Goal: Contribute content

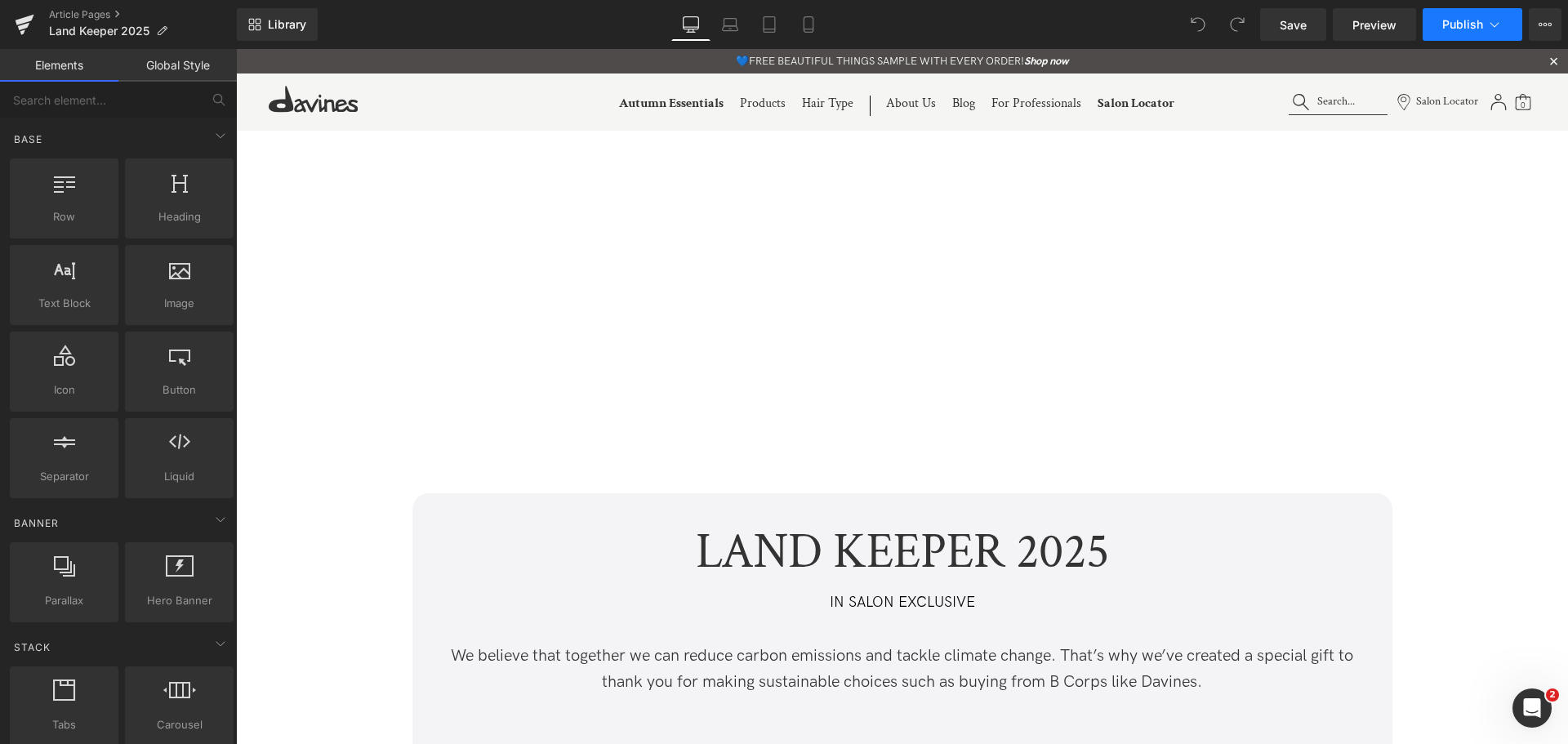
click at [1456, 22] on span "Publish" at bounding box center [1462, 24] width 41 height 13
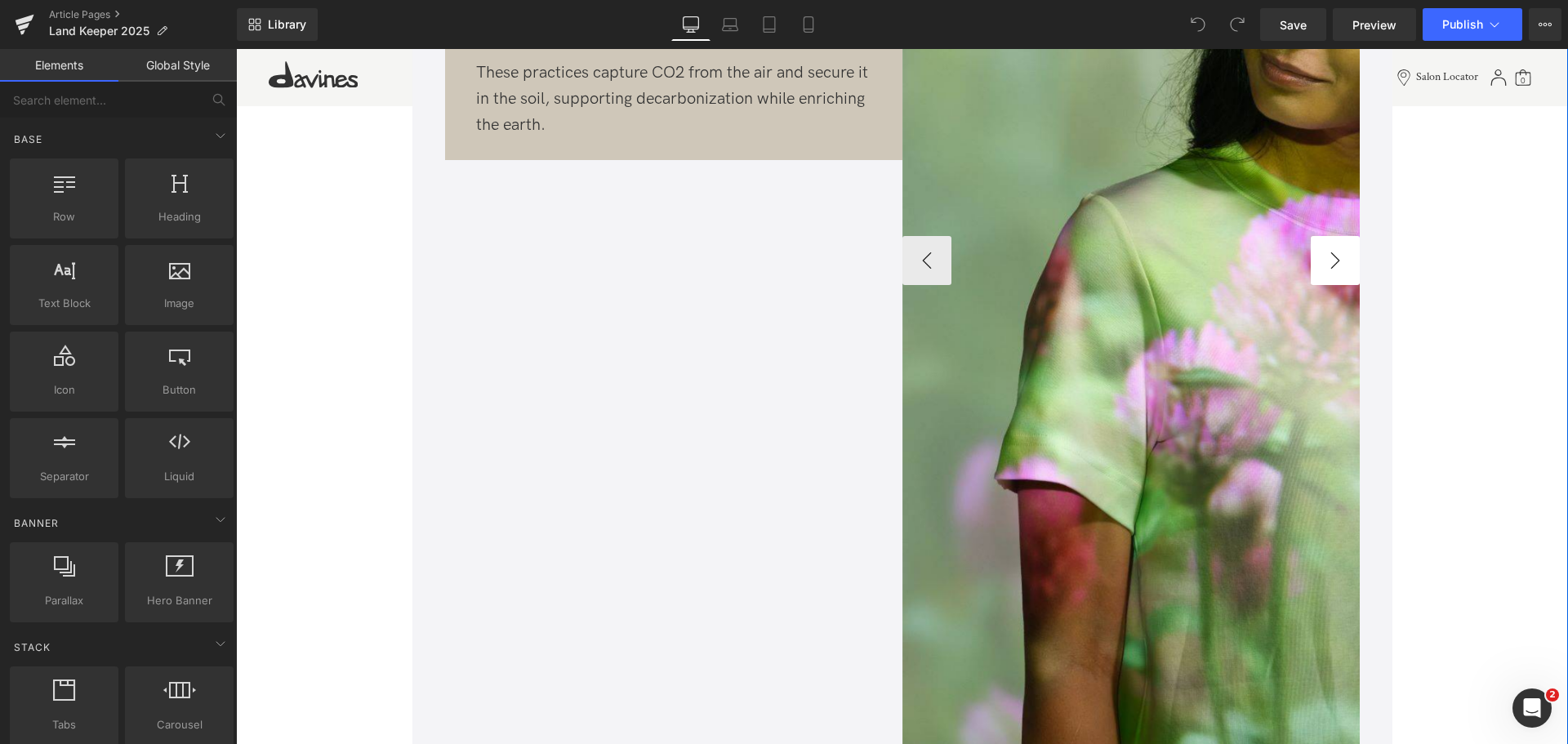
scroll to position [1224, 0]
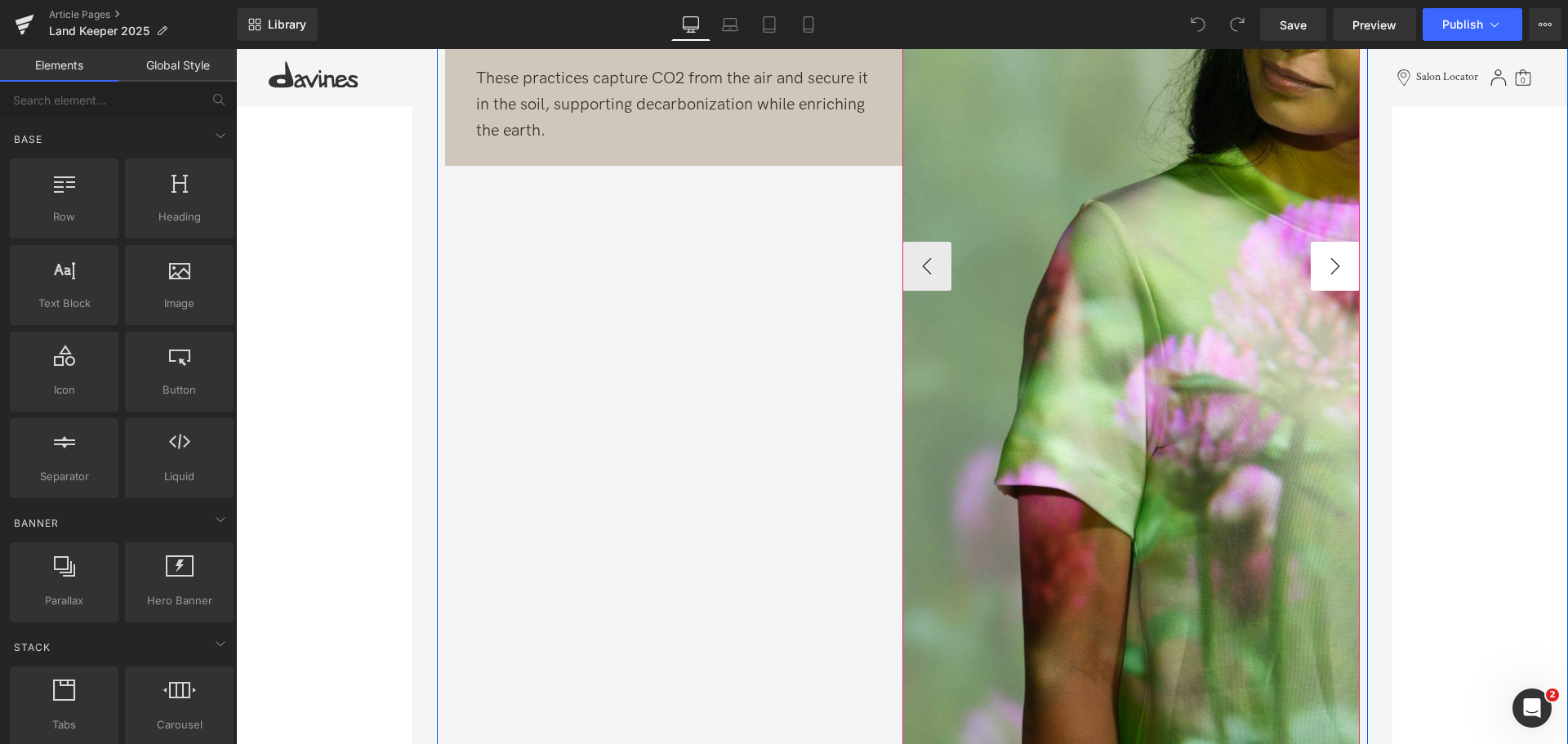
click at [1329, 274] on button "›" at bounding box center [1335, 266] width 49 height 49
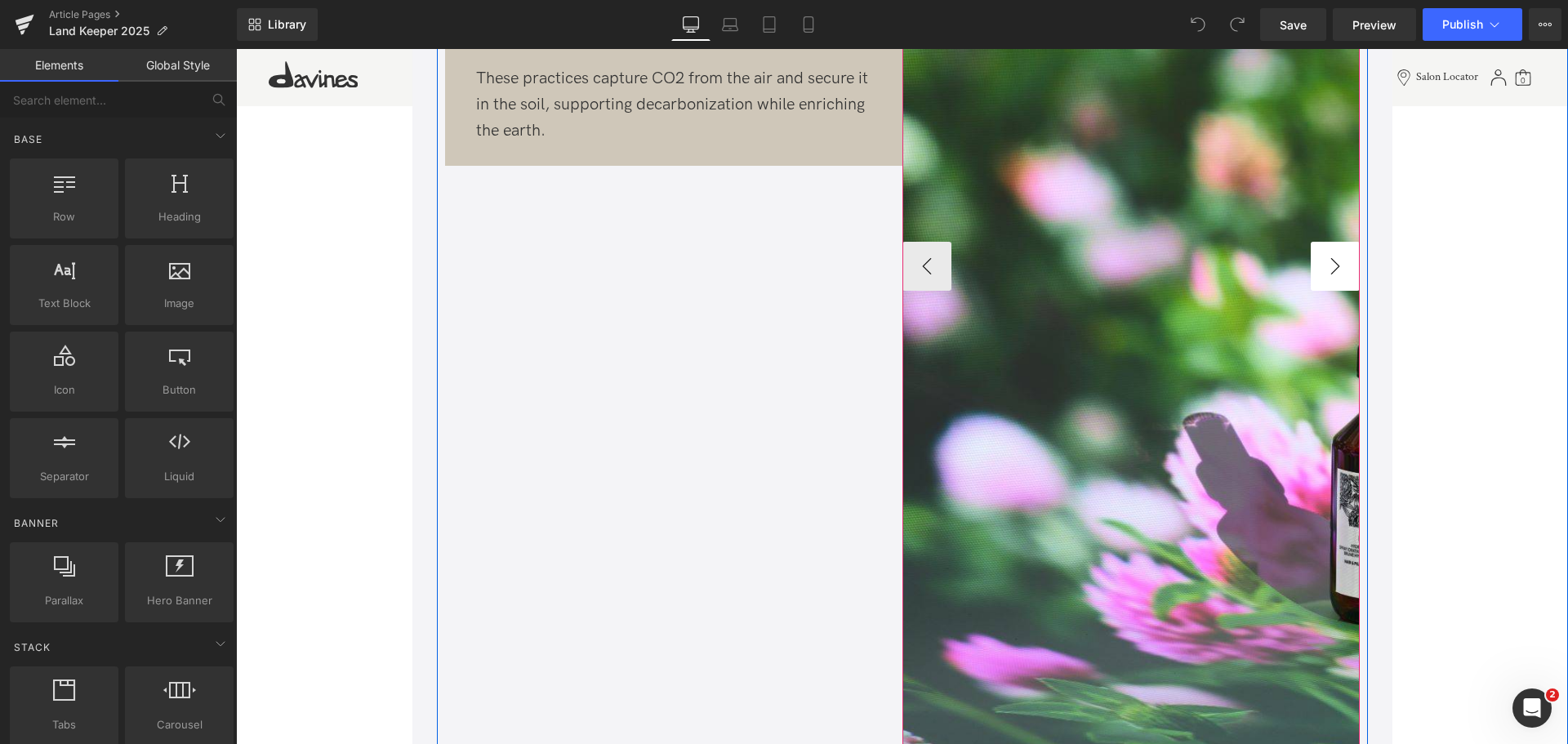
click at [1333, 274] on button "›" at bounding box center [1335, 266] width 49 height 49
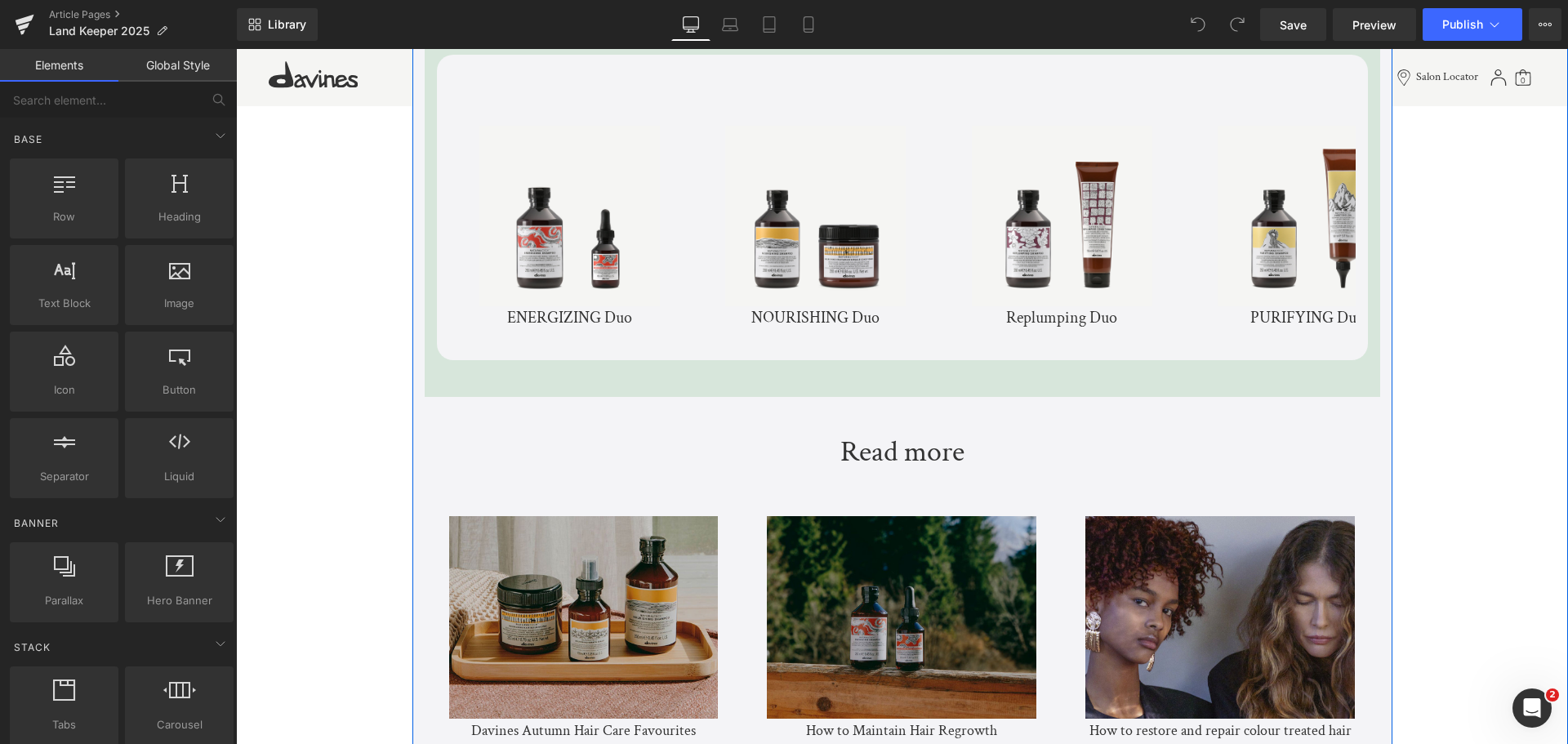
scroll to position [5061, 0]
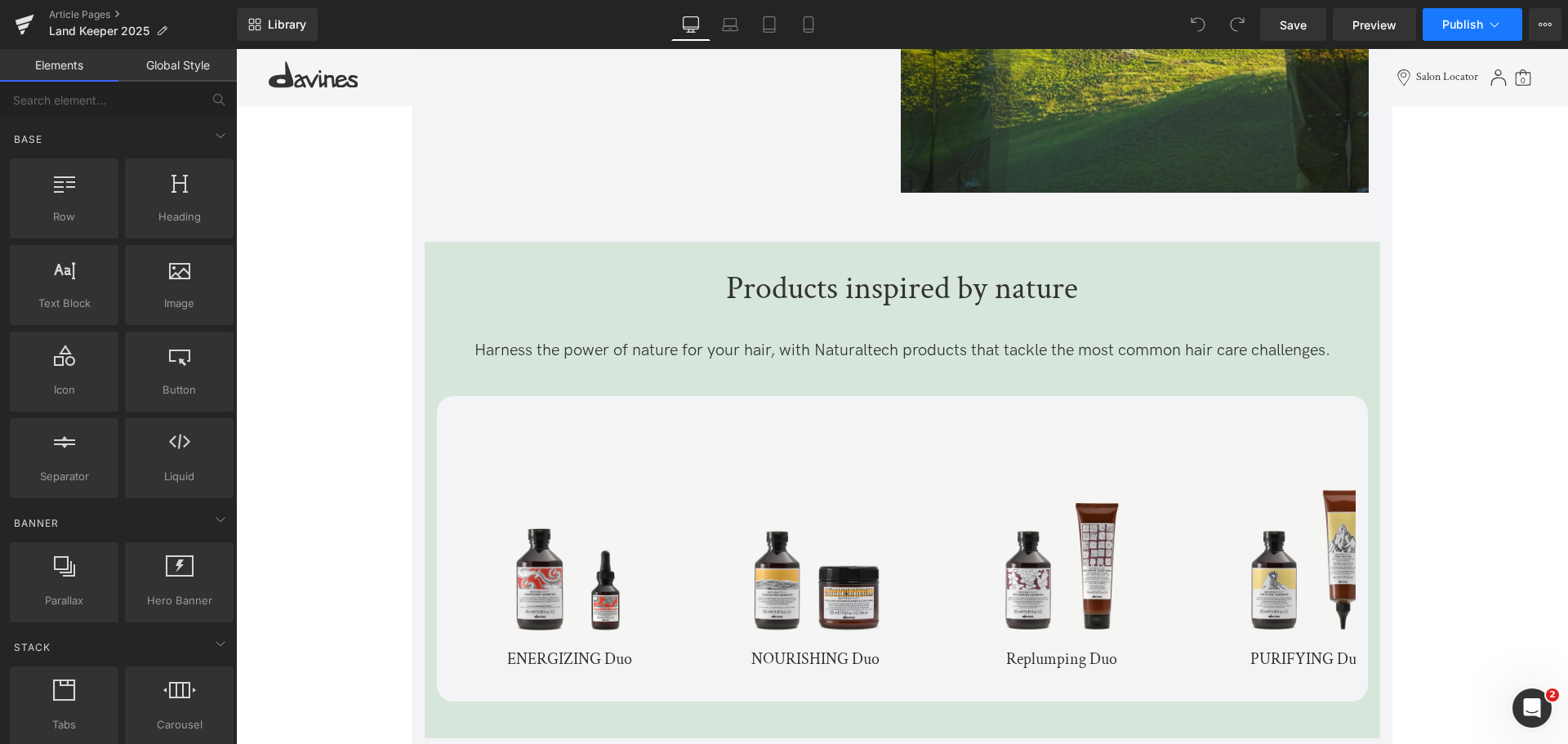
click at [1460, 24] on span "Publish" at bounding box center [1462, 24] width 41 height 13
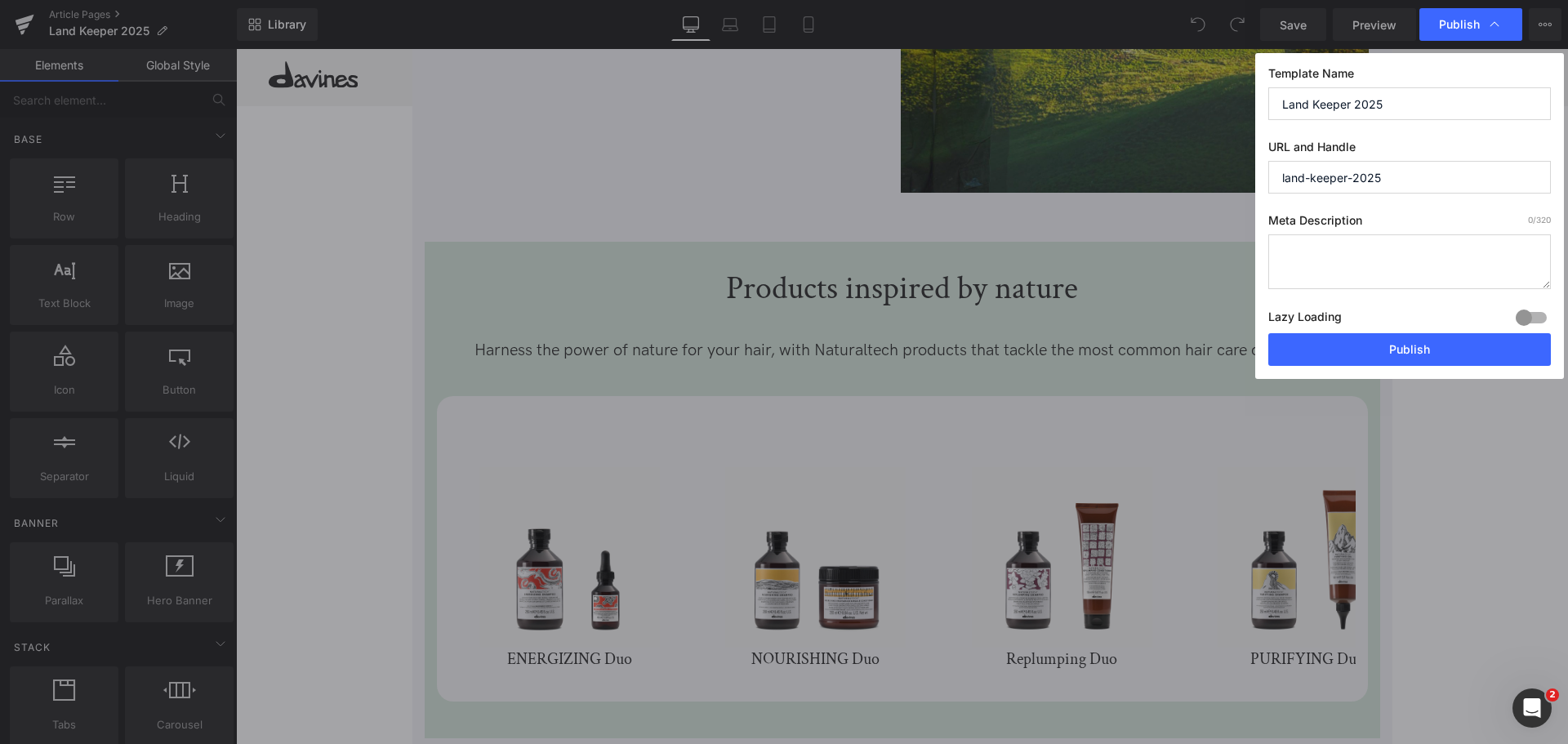
click at [1388, 254] on textarea at bounding box center [1409, 261] width 282 height 55
paste textarea "Discover how Davines is reducing carbon emissions, promoting regenerative agric…"
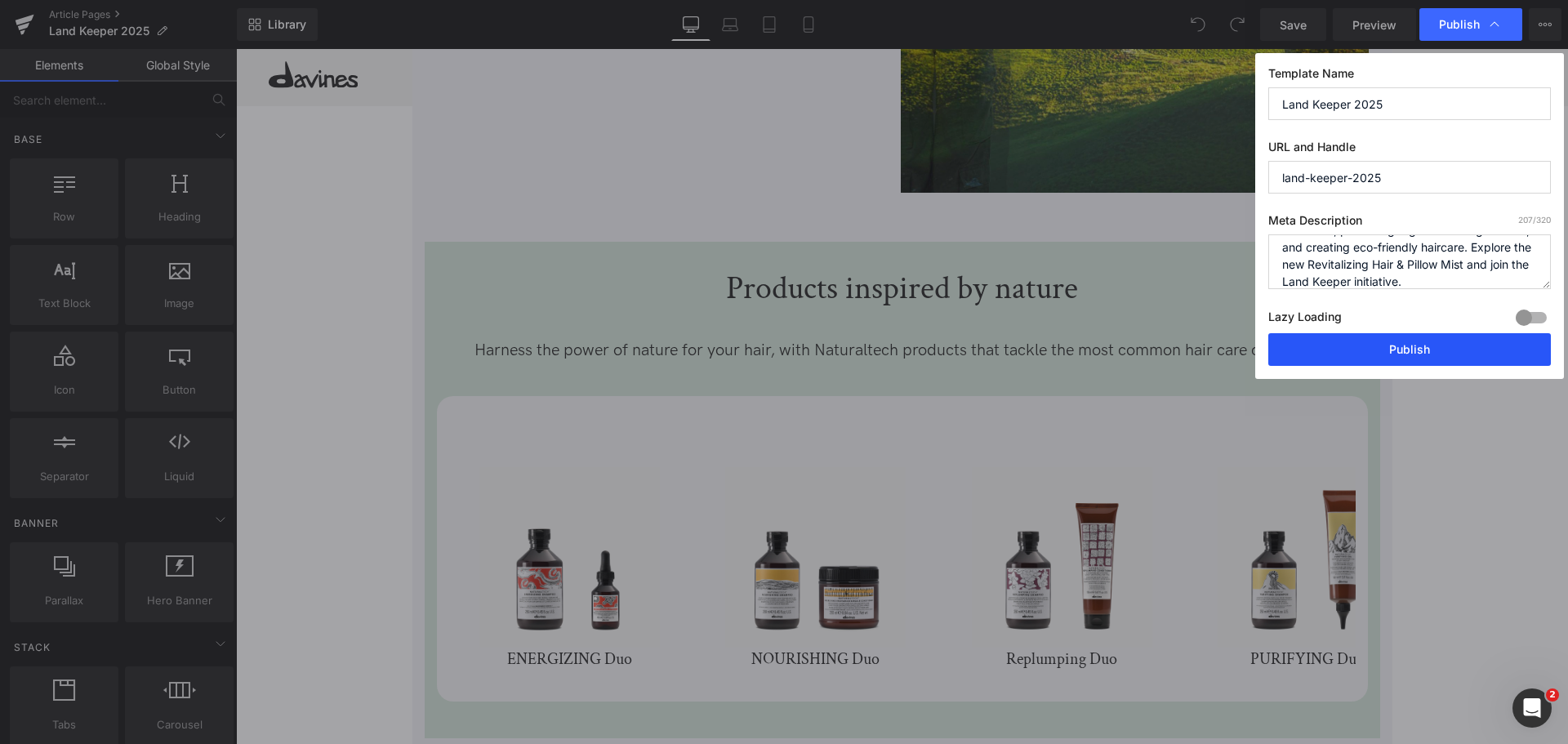
type textarea "Discover how Davines is reducing carbon emissions, promoting regenerative agric…"
click at [1441, 350] on button "Publish" at bounding box center [1409, 349] width 282 height 32
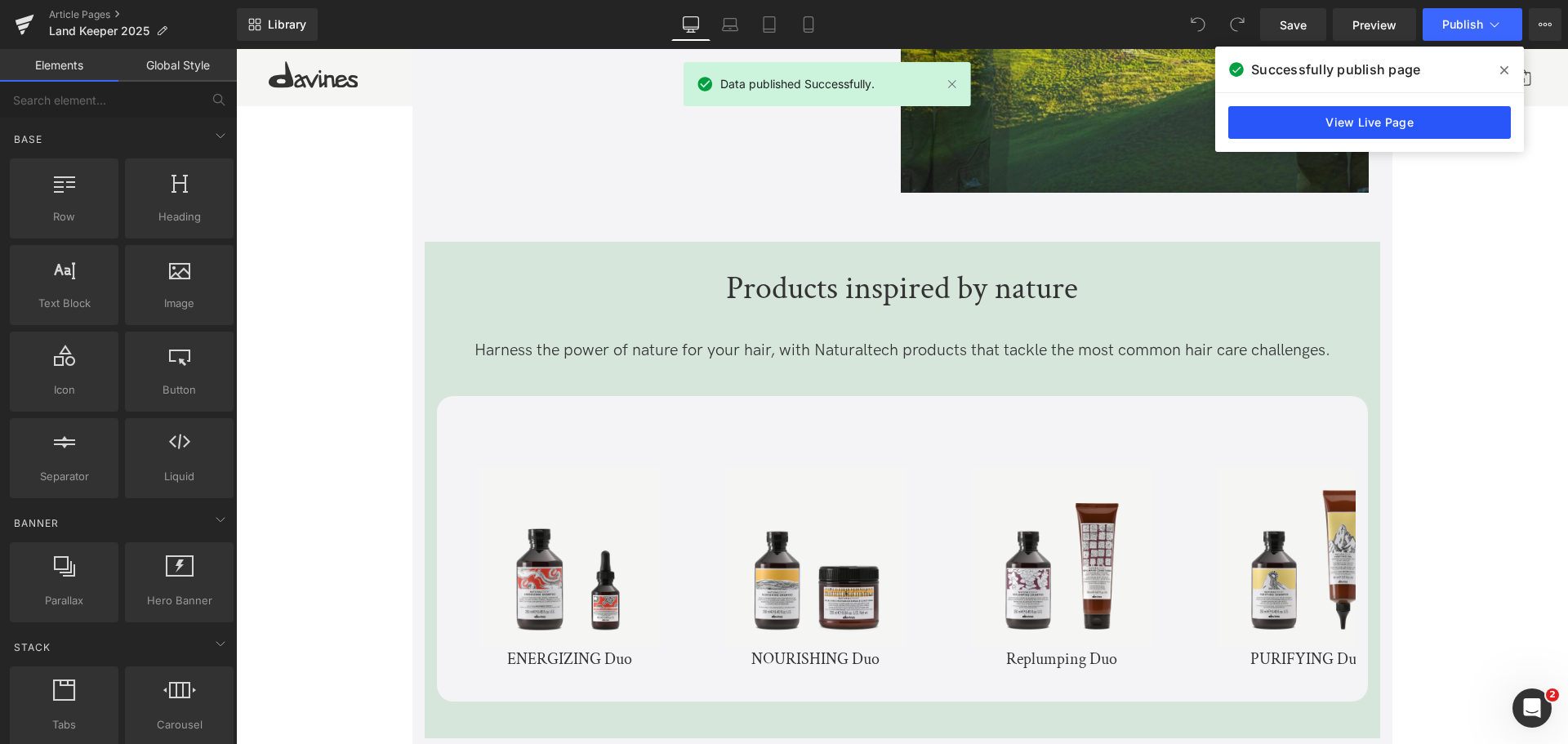
click at [1402, 118] on link "View Live Page" at bounding box center [1369, 122] width 282 height 32
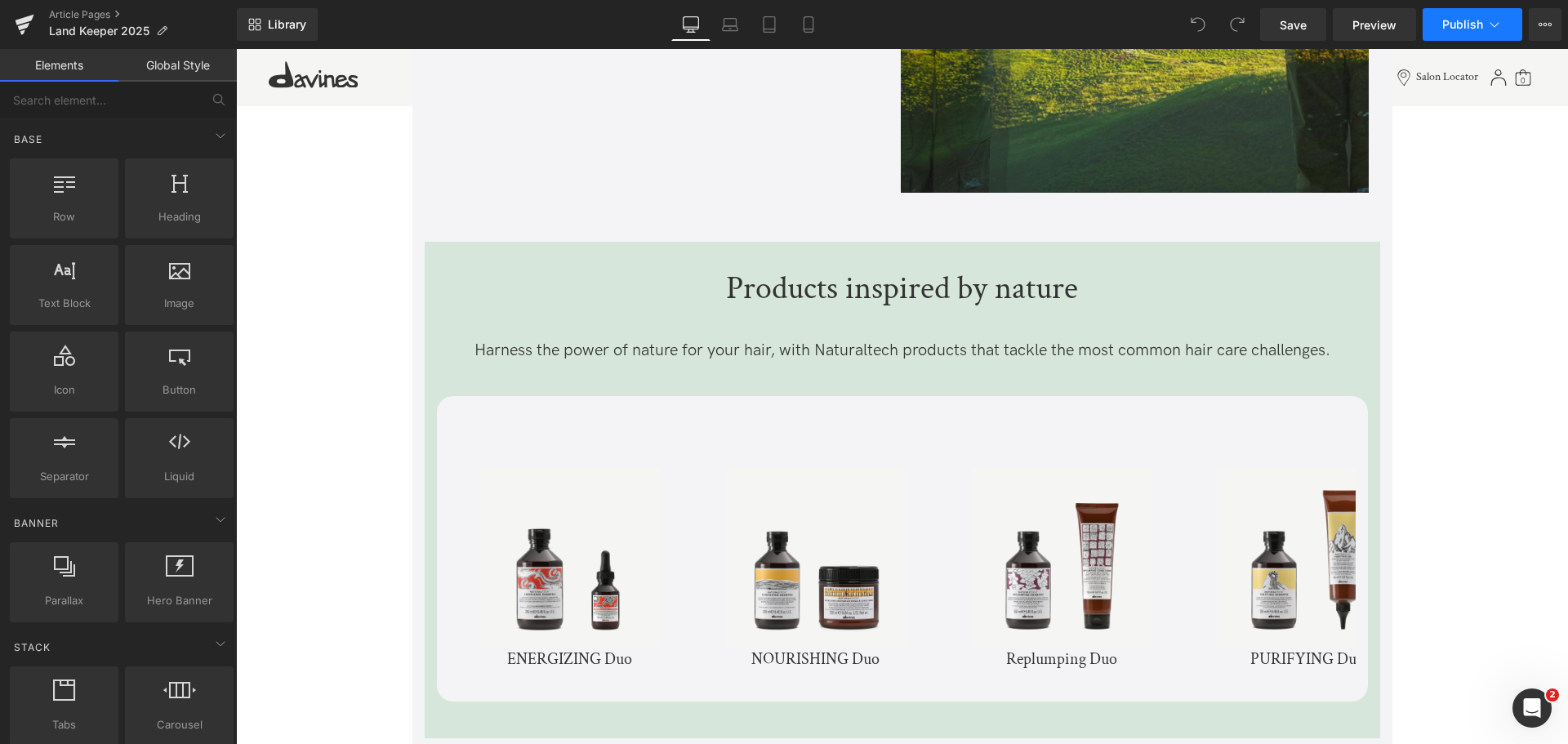
click at [1473, 24] on span "Publish" at bounding box center [1462, 24] width 41 height 13
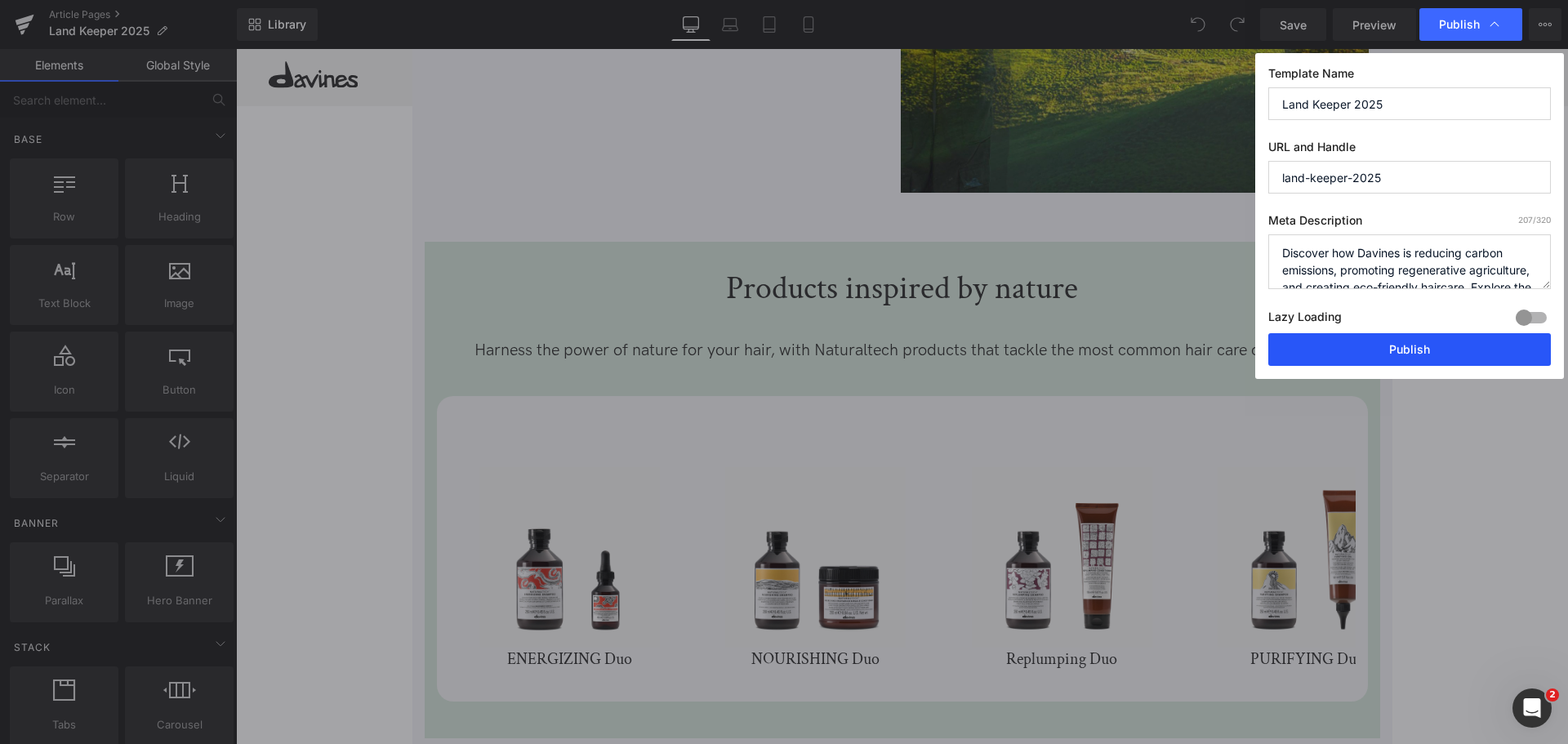
click at [1453, 346] on button "Publish" at bounding box center [1409, 349] width 282 height 32
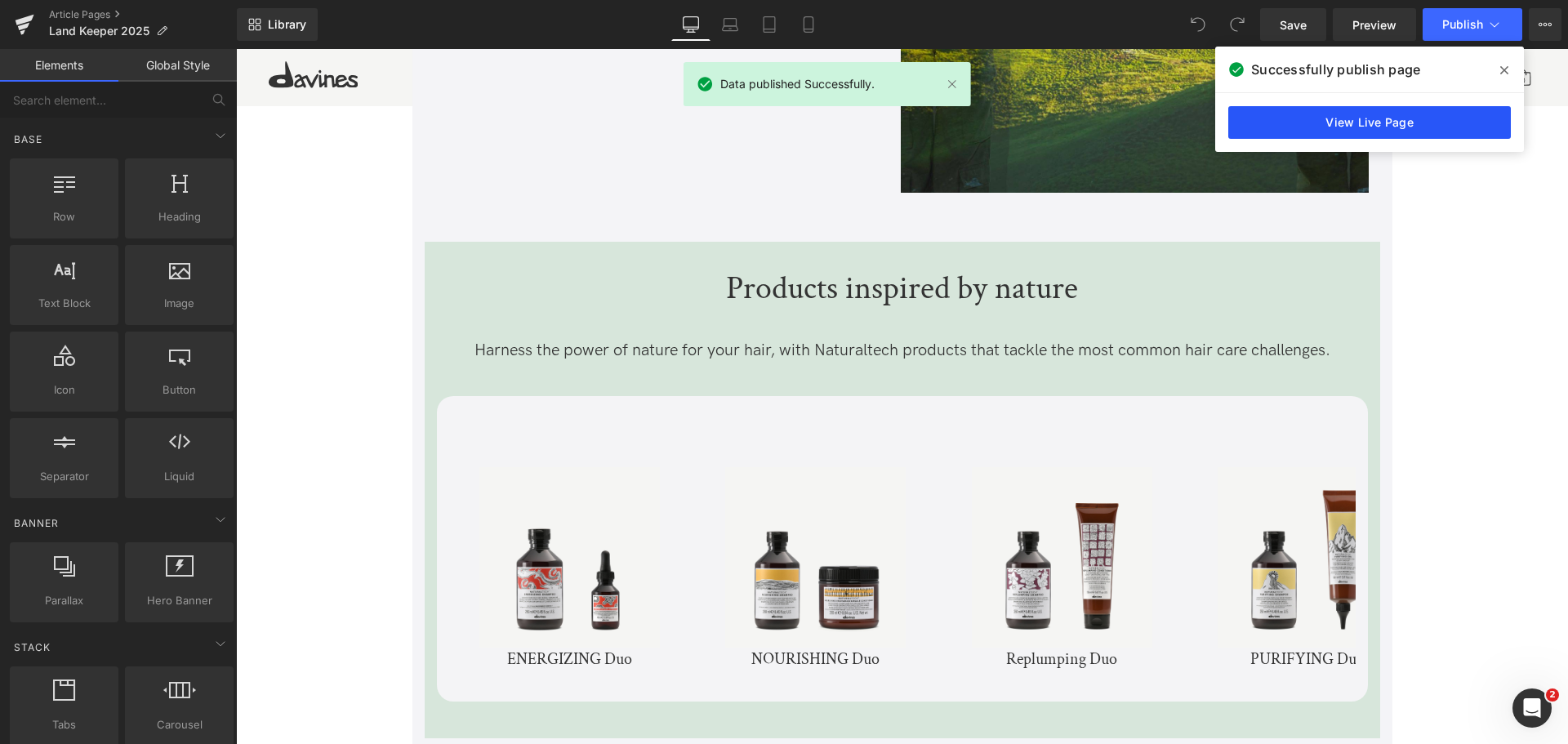
click at [1324, 113] on link "View Live Page" at bounding box center [1369, 122] width 282 height 32
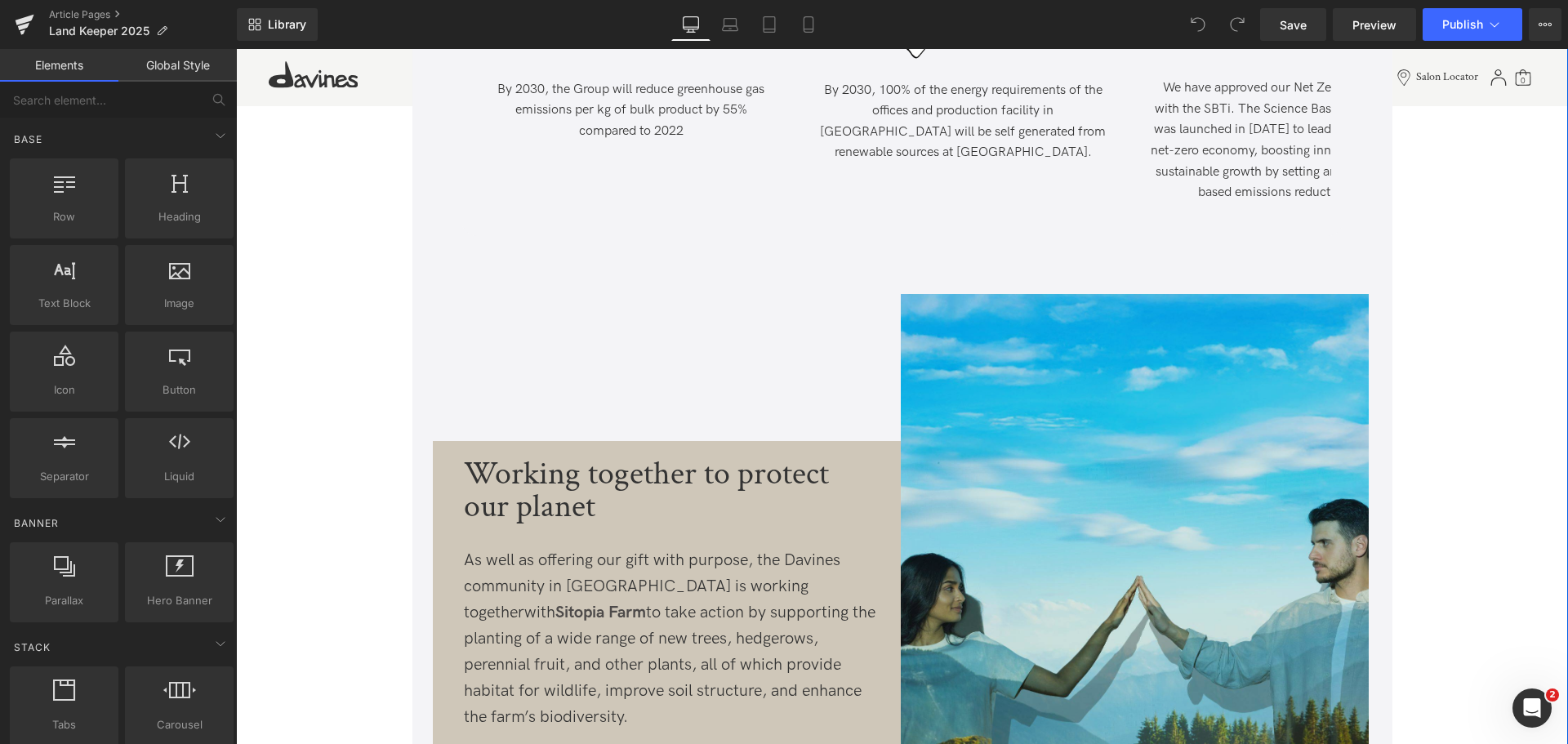
scroll to position [4408, 0]
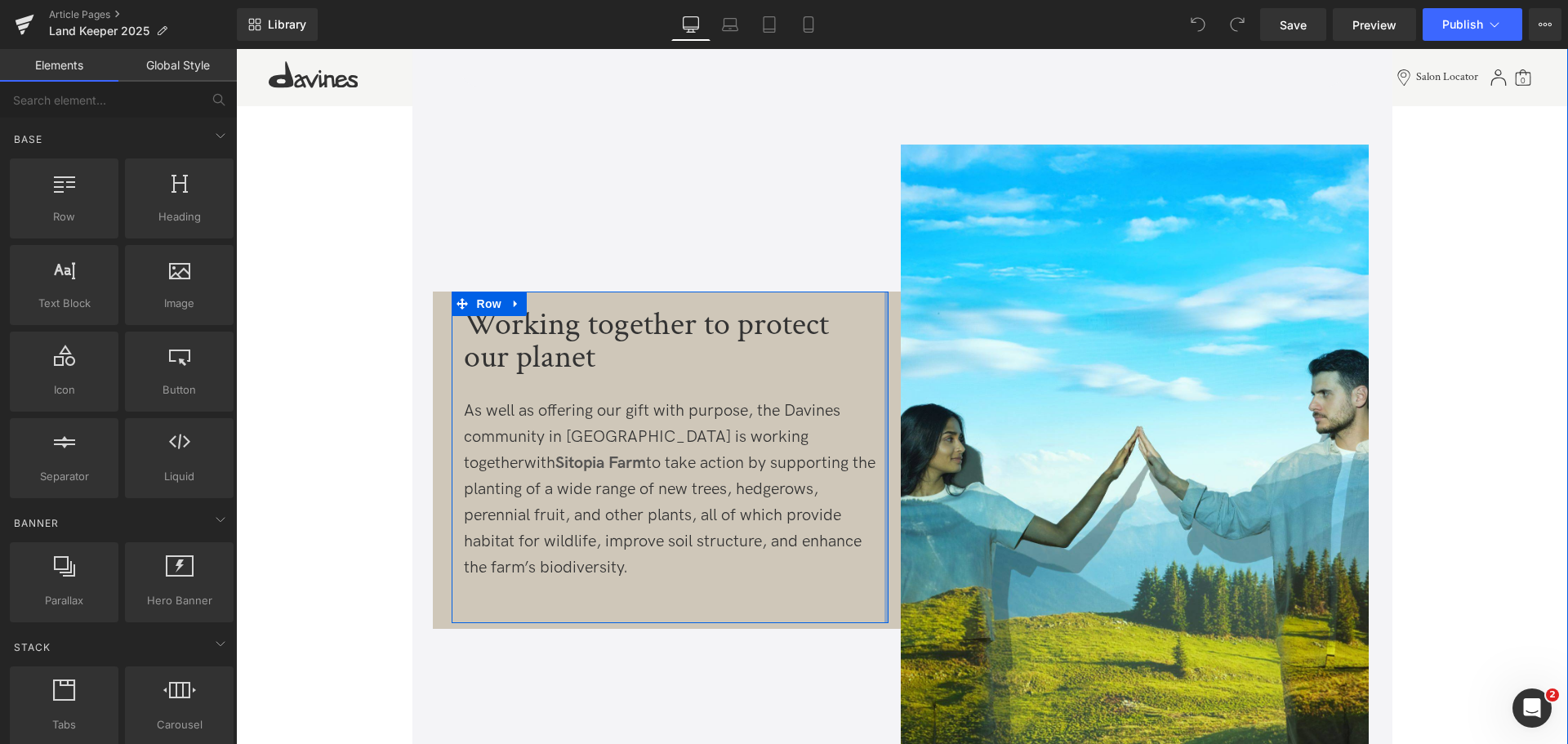
click at [646, 453] on strong "Sitopia Farm" at bounding box center [601, 463] width 91 height 19
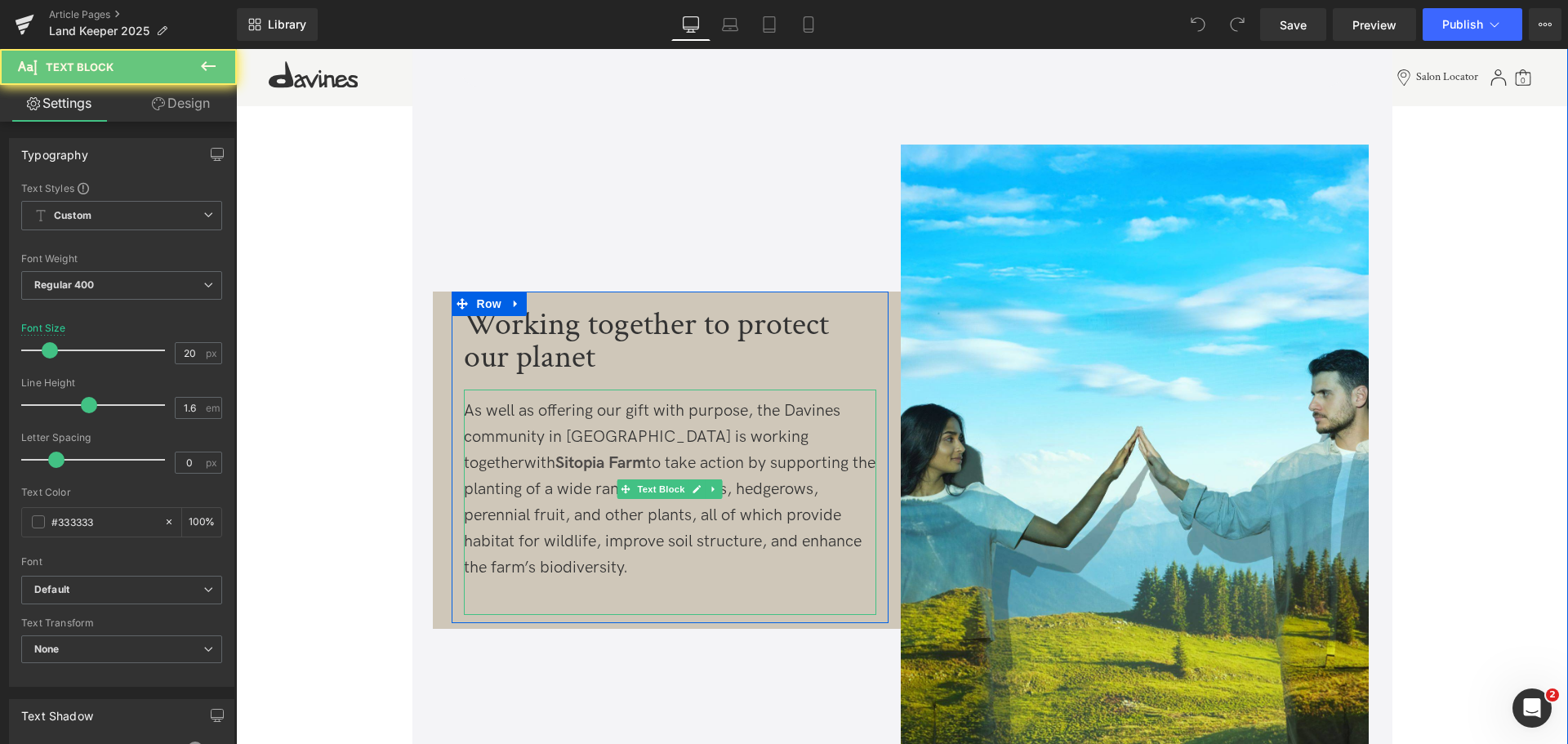
click at [724, 427] on span "As well as offering our gift with purpose, the Davines community in [GEOGRAPHIC…" at bounding box center [652, 437] width 377 height 72
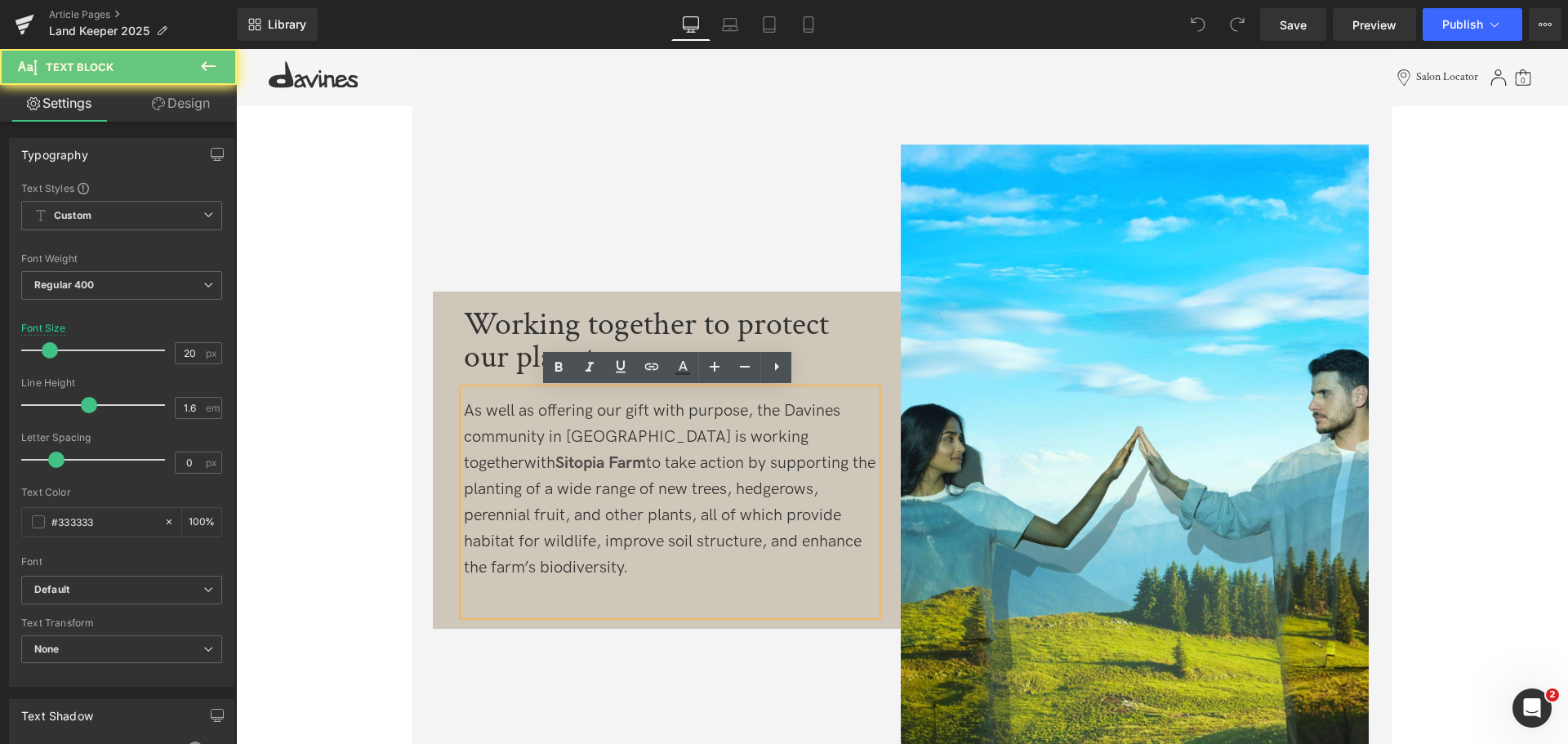
click at [738, 453] on span "with Sitopia Farm to take action by supporting the planting of a wide range of …" at bounding box center [669, 515] width 412 height 124
click at [737, 453] on span "with Sitopia Farm to take action by supporting the planting of a wide range of …" at bounding box center [669, 515] width 412 height 124
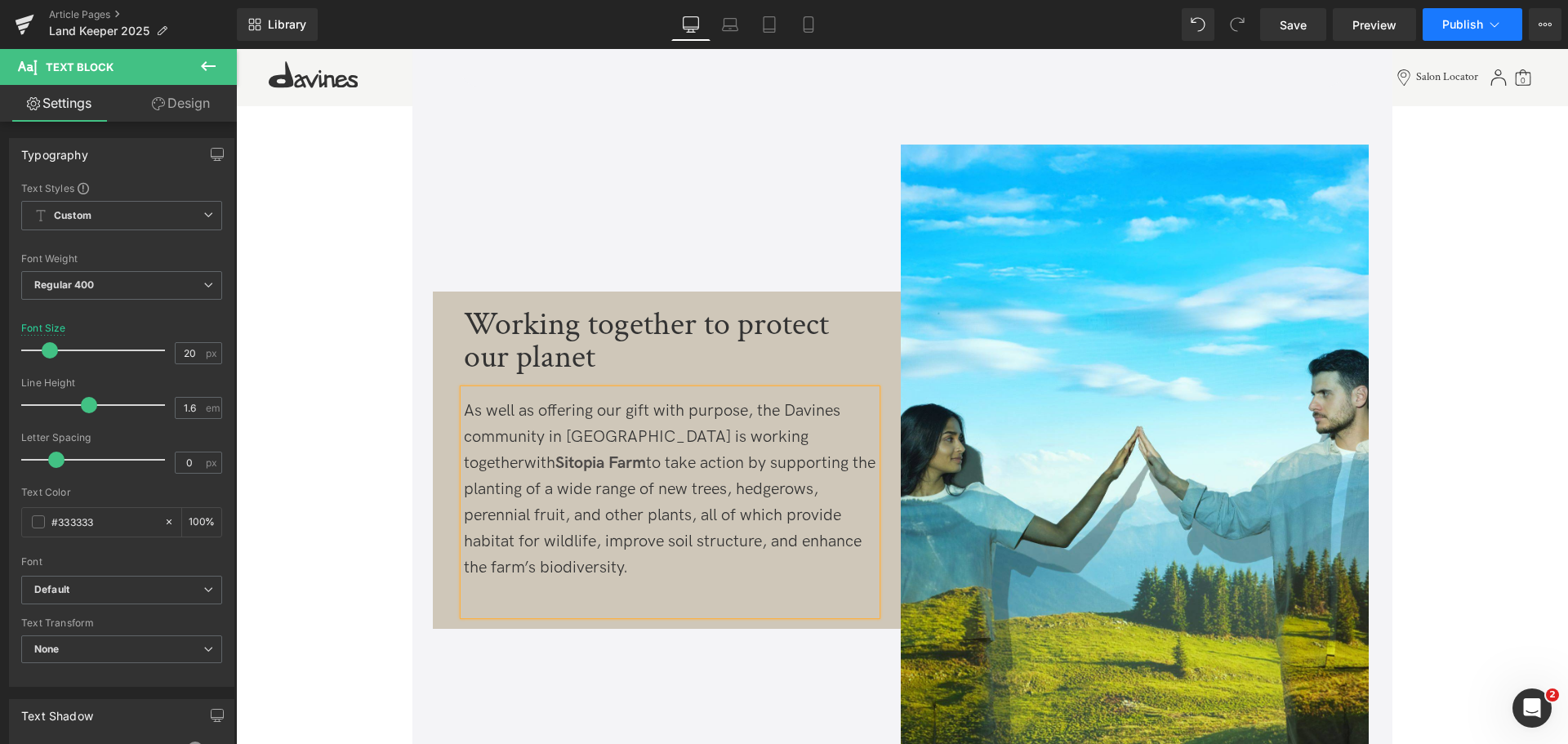
click at [1458, 23] on span "Publish" at bounding box center [1462, 24] width 41 height 13
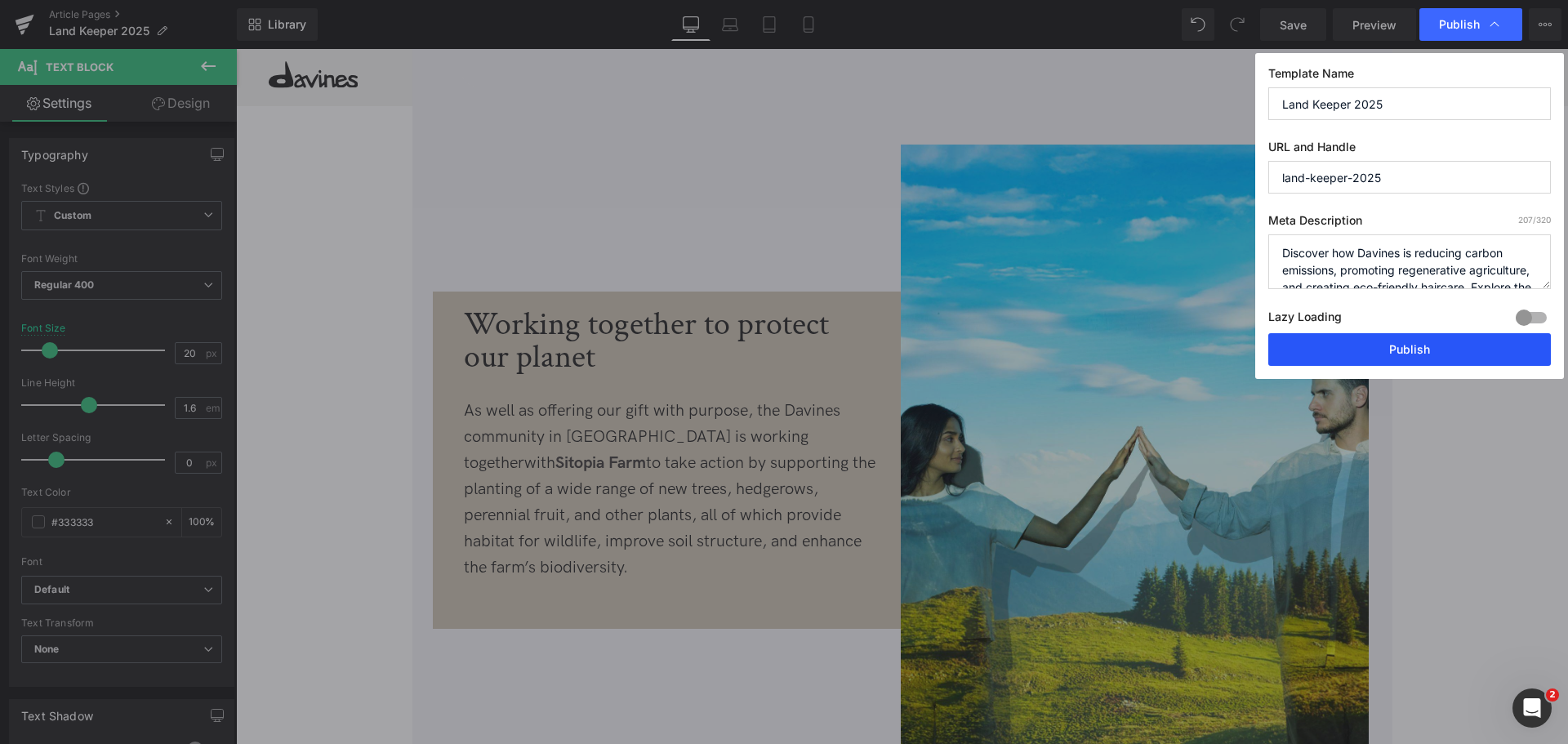
click at [1381, 337] on button "Publish" at bounding box center [1409, 349] width 282 height 32
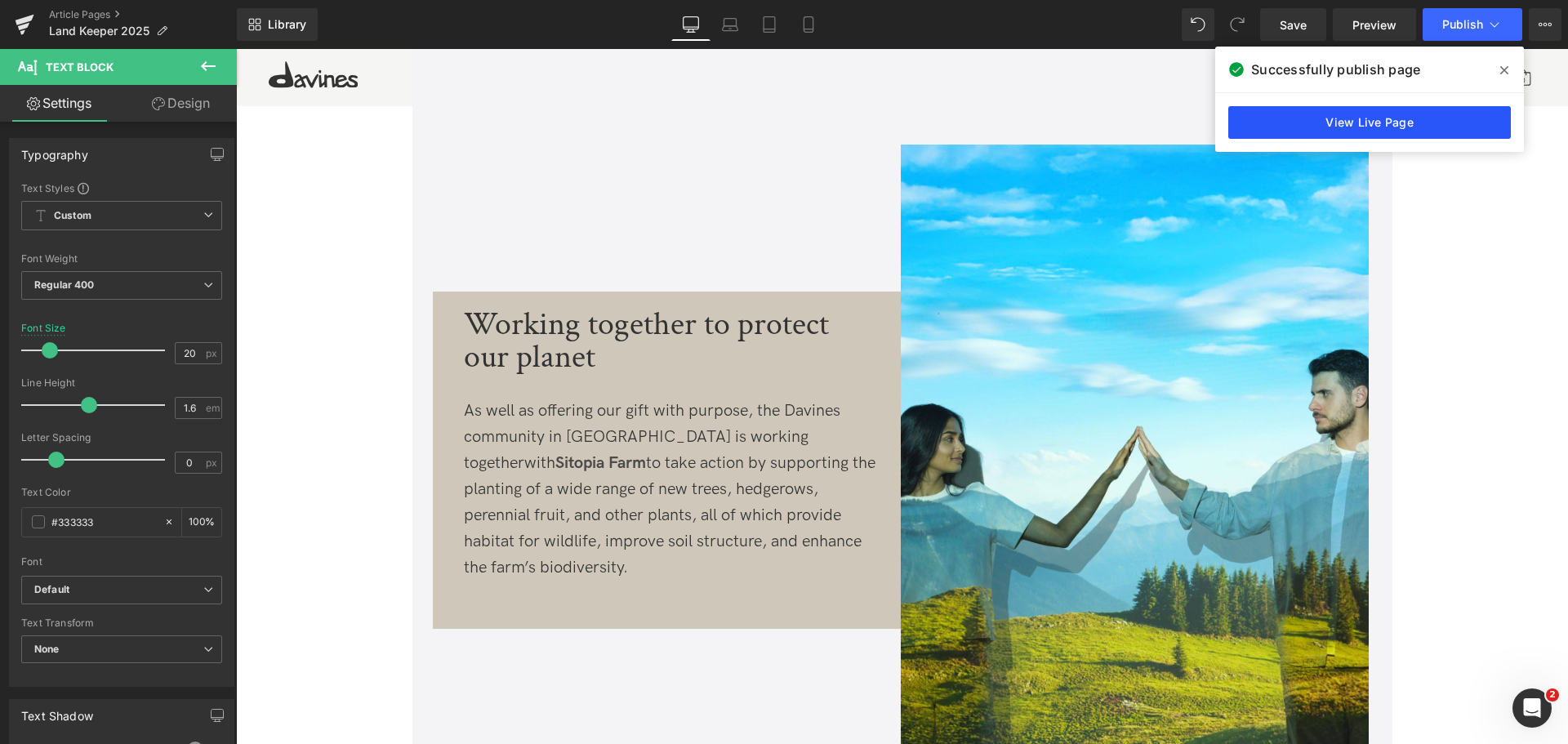
click at [1361, 110] on link "View Live Page" at bounding box center [1369, 122] width 282 height 32
